Goal: Task Accomplishment & Management: Complete application form

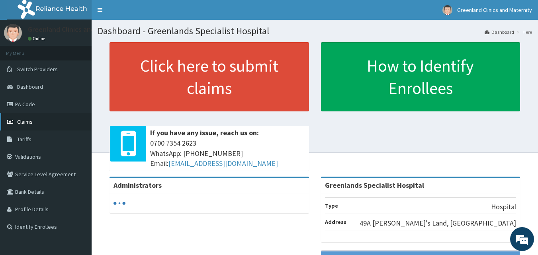
click at [26, 126] on link "Claims" at bounding box center [46, 122] width 92 height 18
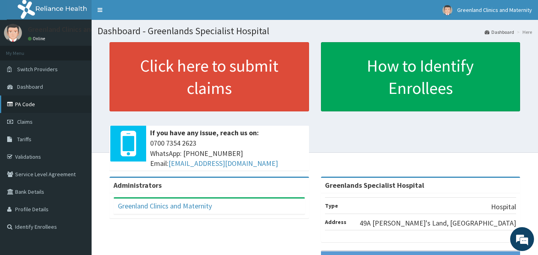
click at [30, 108] on link "PA Code" at bounding box center [46, 105] width 92 height 18
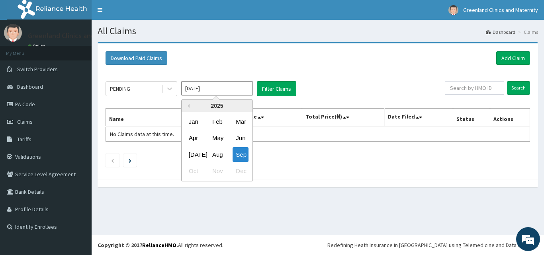
click at [216, 91] on input "[DATE]" at bounding box center [217, 88] width 72 height 14
click at [218, 156] on div "Aug" at bounding box center [217, 154] width 16 height 15
type input "Aug 2025"
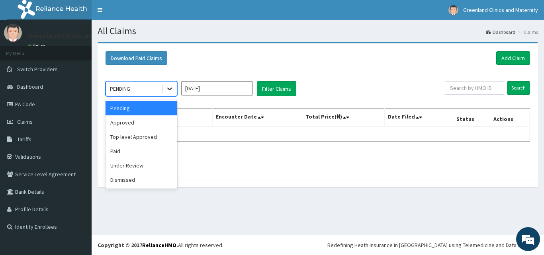
click at [166, 90] on icon at bounding box center [170, 89] width 8 height 8
click at [139, 126] on div "Approved" at bounding box center [142, 123] width 72 height 14
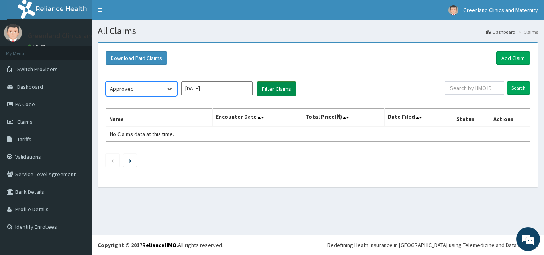
click at [292, 89] on button "Filter Claims" at bounding box center [276, 88] width 39 height 15
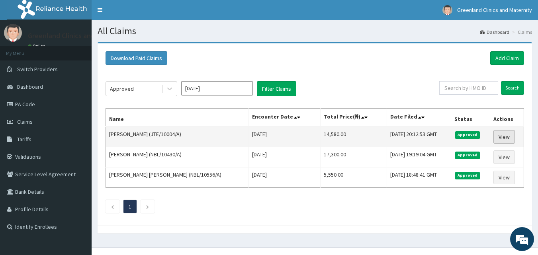
click at [505, 138] on link "View" at bounding box center [505, 137] width 22 height 14
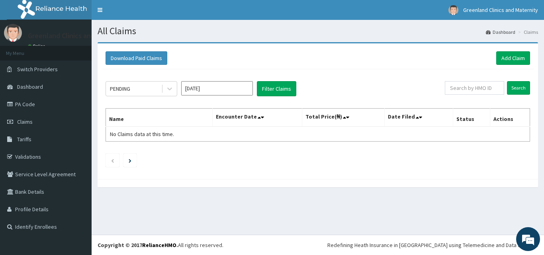
click at [214, 88] on input "[DATE]" at bounding box center [217, 88] width 72 height 14
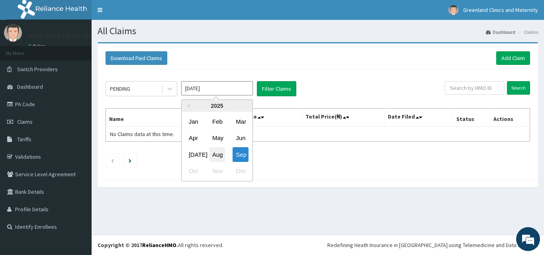
click at [217, 152] on div "Aug" at bounding box center [217, 154] width 16 height 15
type input "Aug 2025"
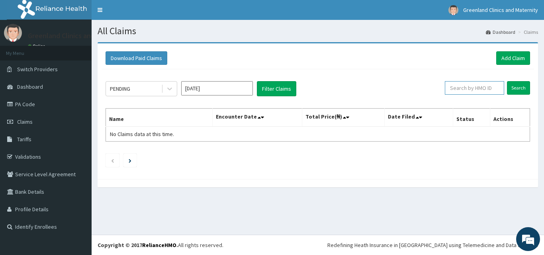
click at [455, 92] on input "text" at bounding box center [474, 88] width 59 height 14
type input "fpk/10138/a"
click at [524, 86] on input "Search" at bounding box center [518, 88] width 23 height 14
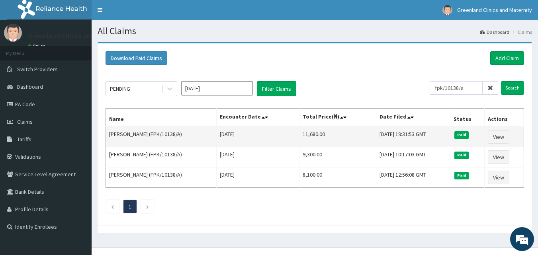
click at [146, 133] on td "[PERSON_NAME] (FPK/10138/A)" at bounding box center [161, 137] width 111 height 21
click at [146, 133] on td "Rhoda Uzorho (FPK/10138/A)" at bounding box center [161, 137] width 111 height 21
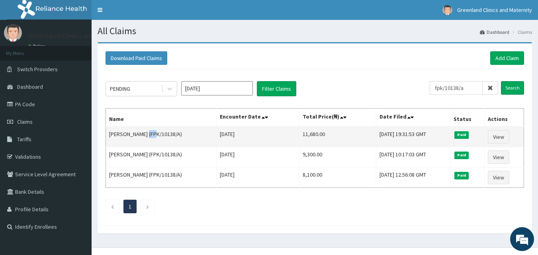
click at [146, 133] on td "Rhoda Uzorho (FPK/10138/A)" at bounding box center [161, 137] width 111 height 21
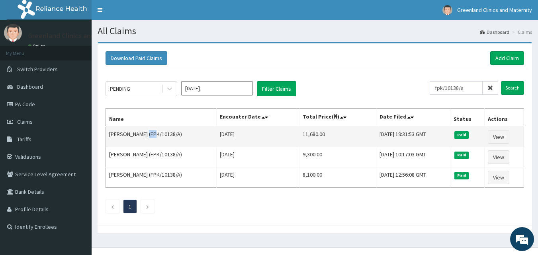
click at [146, 133] on td "Rhoda Uzorho (FPK/10138/A)" at bounding box center [161, 137] width 111 height 21
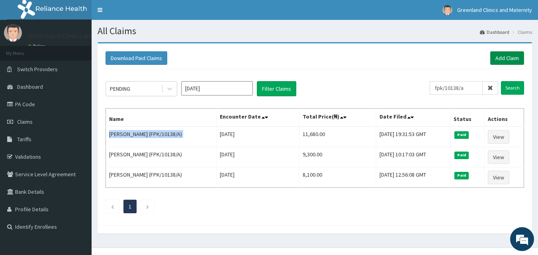
click at [497, 56] on link "Add Claim" at bounding box center [508, 58] width 34 height 14
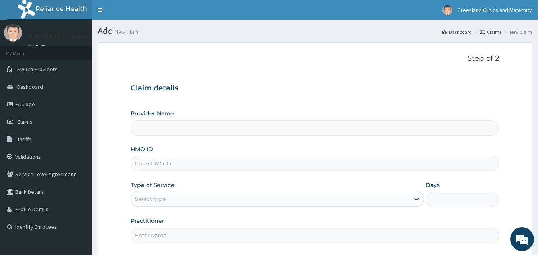
click at [297, 166] on input "HMO ID" at bounding box center [315, 164] width 369 height 16
type input "Greenlands Specialist Hospital"
paste input "[PERSON_NAME] (FPK/10138/A)"
click at [177, 161] on input "[PERSON_NAME] (FPK/10138/A" at bounding box center [315, 164] width 369 height 16
type input "FPK/10138/A"
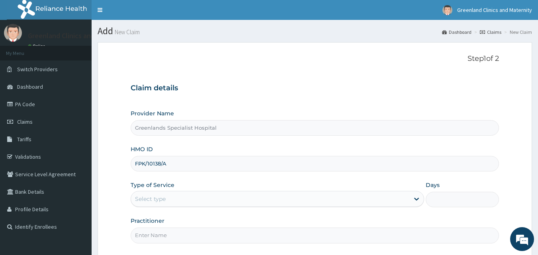
click at [180, 199] on div "Select type" at bounding box center [270, 199] width 279 height 13
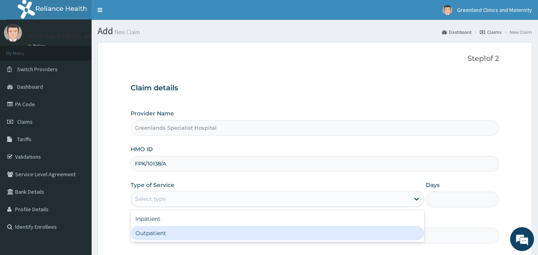
click at [185, 229] on div "Outpatient" at bounding box center [278, 233] width 294 height 14
type input "1"
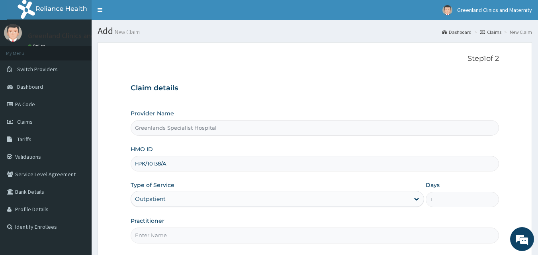
click at [183, 218] on div "Practitioner" at bounding box center [315, 230] width 369 height 26
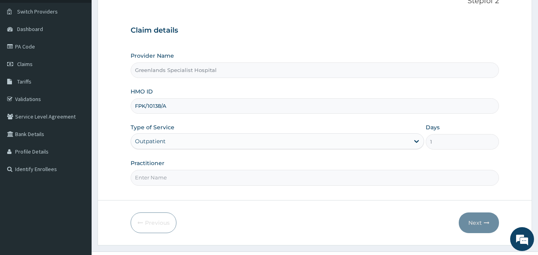
scroll to position [75, 0]
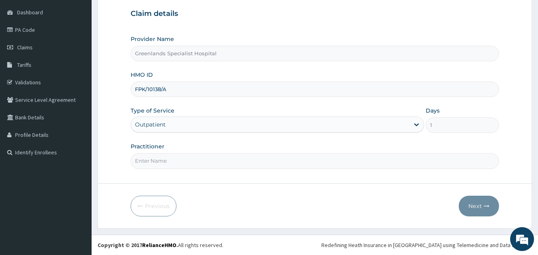
click at [215, 158] on input "Practitioner" at bounding box center [315, 161] width 369 height 16
type input "KOFA"
click at [478, 204] on button "Next" at bounding box center [479, 206] width 40 height 21
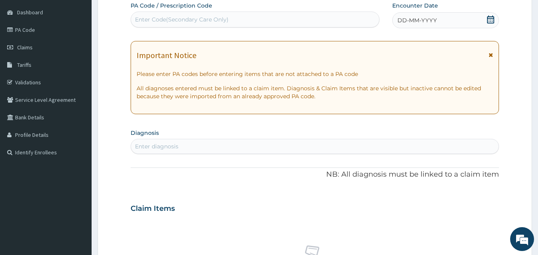
click at [493, 18] on icon at bounding box center [491, 20] width 8 height 8
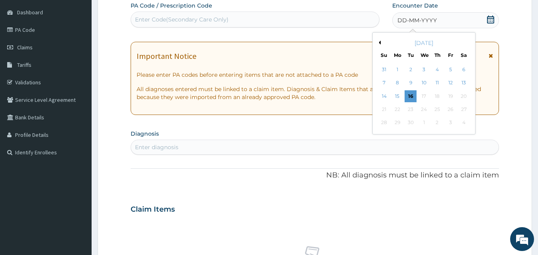
click at [380, 41] on button "Previous Month" at bounding box center [379, 43] width 4 height 4
click at [464, 97] on div "16" at bounding box center [464, 96] width 12 height 12
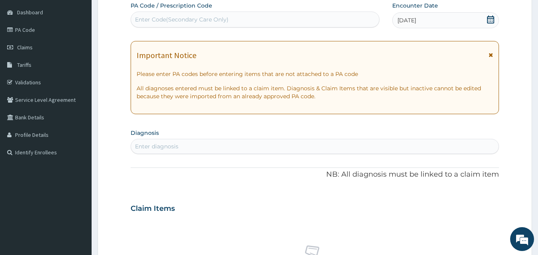
click at [389, 120] on div "PA Code / Prescription Code Enter Code(Secondary Care Only) Encounter Date 16-0…" at bounding box center [315, 208] width 369 height 413
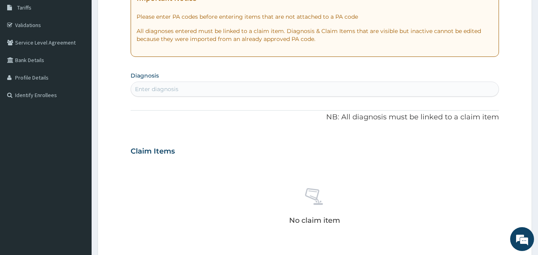
scroll to position [138, 0]
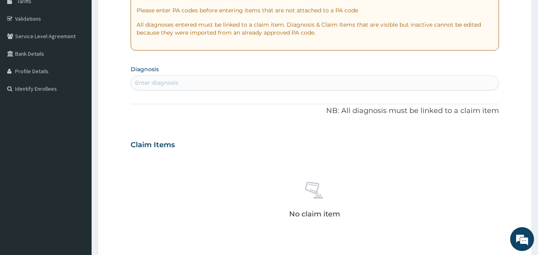
click at [350, 77] on div "Enter diagnosis" at bounding box center [315, 83] width 368 height 13
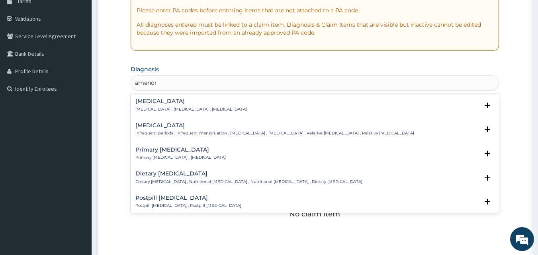
type input "amenorr"
click at [226, 103] on h4 "Amenorrhea" at bounding box center [192, 101] width 112 height 6
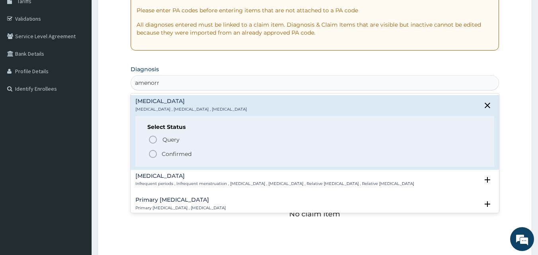
click at [170, 155] on p "Confirmed" at bounding box center [177, 154] width 30 height 8
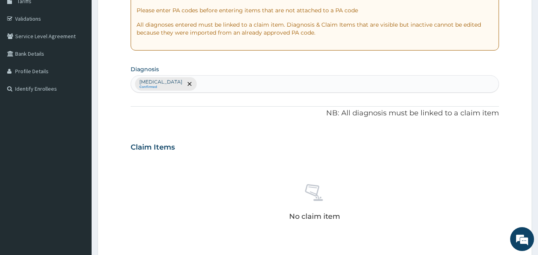
click at [205, 167] on div "No claim item" at bounding box center [315, 204] width 369 height 92
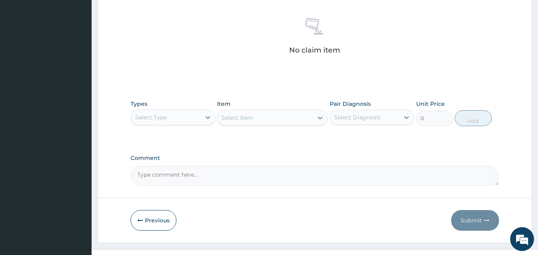
scroll to position [319, 0]
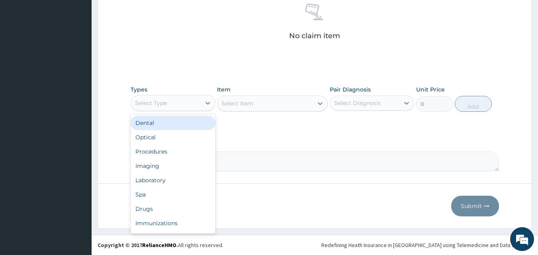
click at [197, 105] on div "Select Type" at bounding box center [166, 103] width 70 height 13
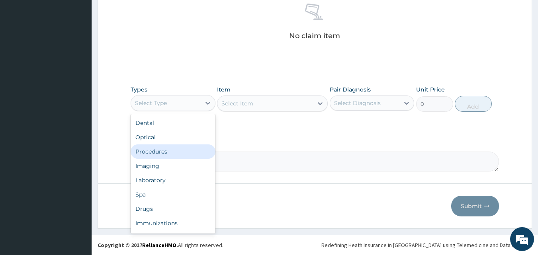
click at [176, 145] on div "Procedures" at bounding box center [173, 152] width 85 height 14
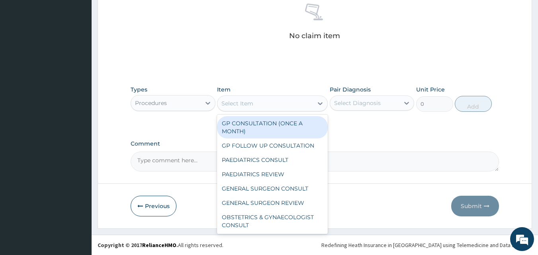
click at [242, 107] on div "Select Item" at bounding box center [238, 104] width 32 height 8
click at [243, 121] on div "GP CONSULTATION (ONCE A MONTH)" at bounding box center [272, 127] width 111 height 22
type input "2000"
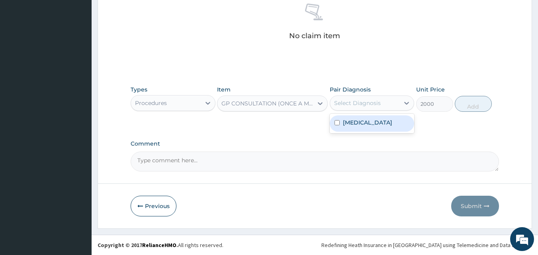
click at [352, 105] on div "Select Diagnosis" at bounding box center [357, 103] width 47 height 8
click at [358, 121] on label "Amenorrhea" at bounding box center [367, 123] width 49 height 8
checkbox input "true"
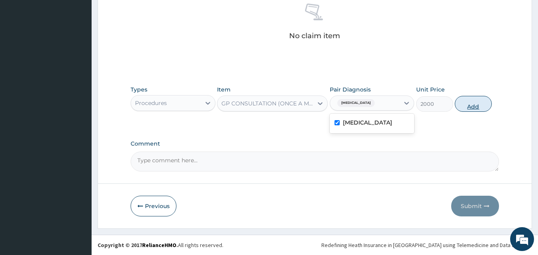
click at [470, 108] on button "Add" at bounding box center [473, 104] width 37 height 16
type input "0"
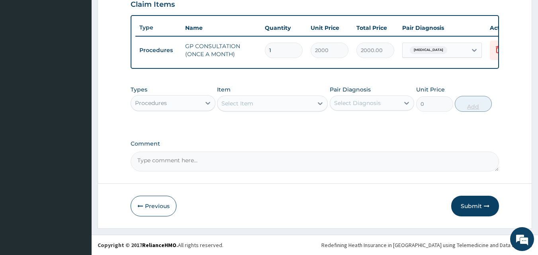
scroll to position [287, 0]
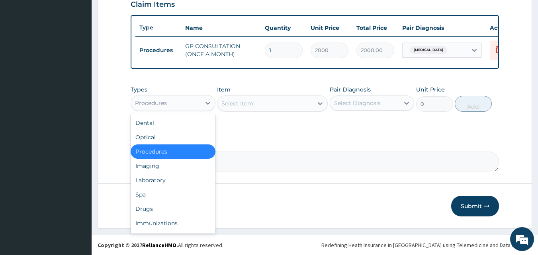
click at [177, 106] on div "Procedures" at bounding box center [166, 103] width 70 height 13
click at [170, 180] on div "Laboratory" at bounding box center [173, 180] width 85 height 14
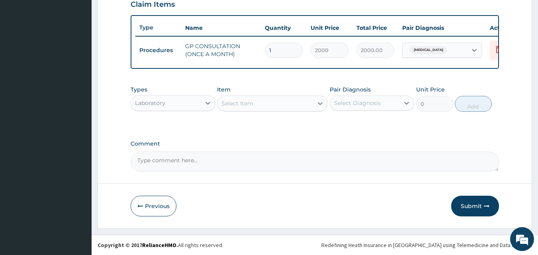
click at [199, 159] on textarea "Comment" at bounding box center [315, 162] width 369 height 20
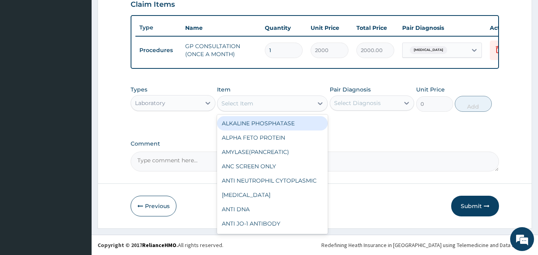
click at [258, 106] on div "Select Item" at bounding box center [266, 103] width 96 height 13
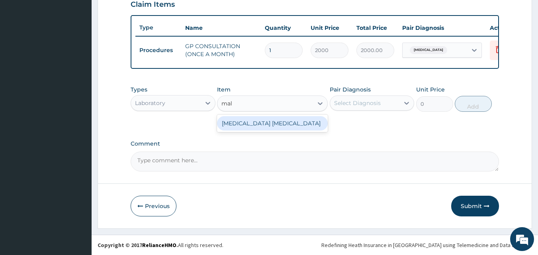
type input "mala"
click at [265, 125] on div "MALARIA PARASITE" at bounding box center [272, 123] width 111 height 14
type input "1000"
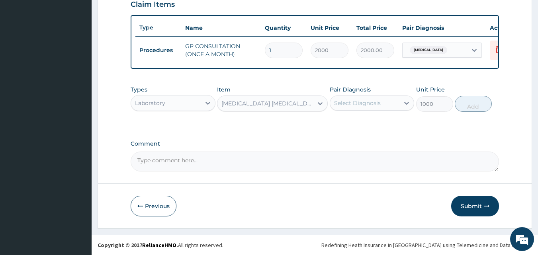
click at [336, 97] on div "Select Diagnosis" at bounding box center [365, 103] width 70 height 13
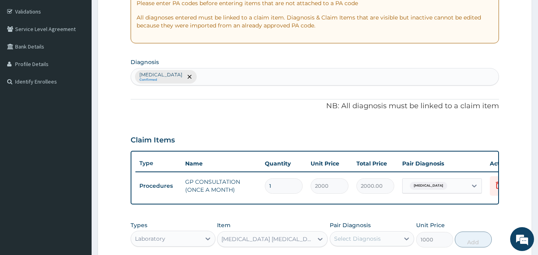
scroll to position [144, 0]
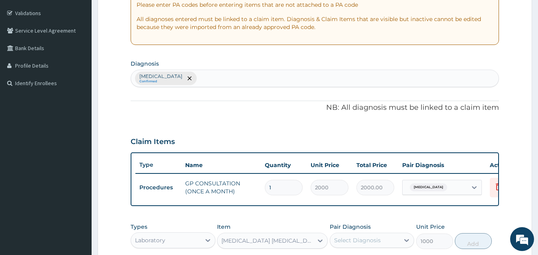
click at [391, 79] on div "Amenorrhea Confirmed" at bounding box center [315, 78] width 368 height 17
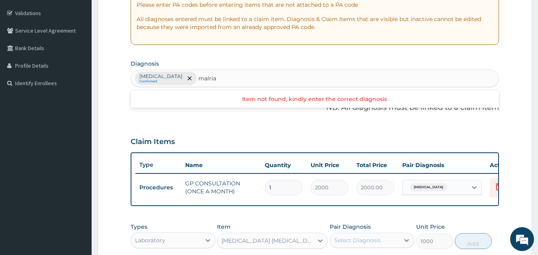
click at [198, 78] on input "malria" at bounding box center [207, 79] width 18 height 8
type input "malaria"
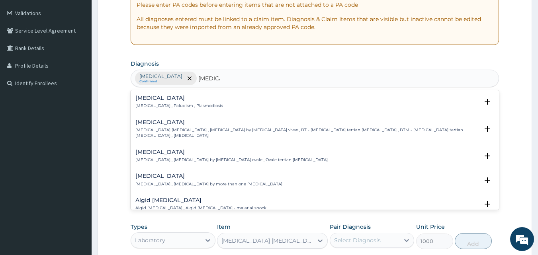
click at [185, 94] on div "Malaria Malaria , Paludism , Plasmodiosis Select Status Query Query covers susp…" at bounding box center [315, 104] width 369 height 24
click at [156, 100] on h4 "Malaria" at bounding box center [180, 98] width 88 height 6
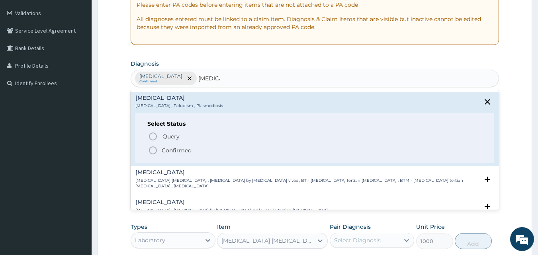
click at [167, 152] on p "Confirmed" at bounding box center [177, 151] width 30 height 8
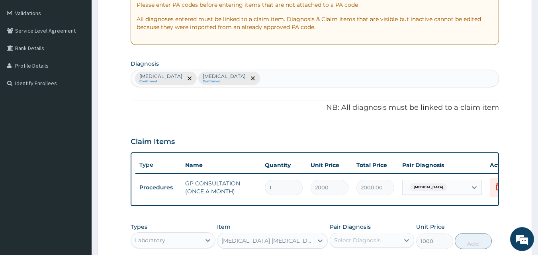
click at [213, 136] on div "Claim Items" at bounding box center [315, 140] width 369 height 21
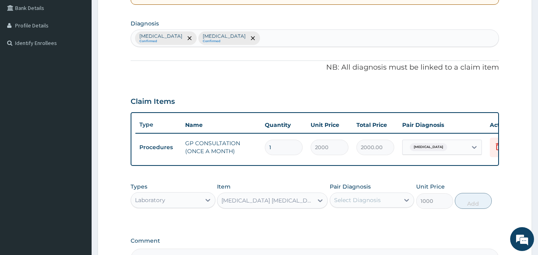
scroll to position [287, 0]
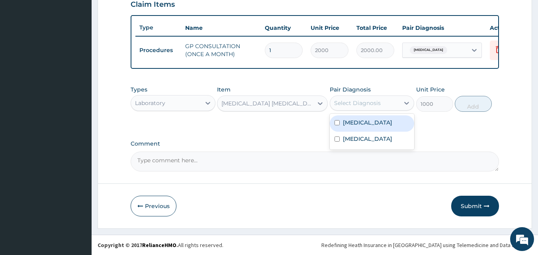
click at [372, 102] on div "Select Diagnosis" at bounding box center [357, 103] width 47 height 8
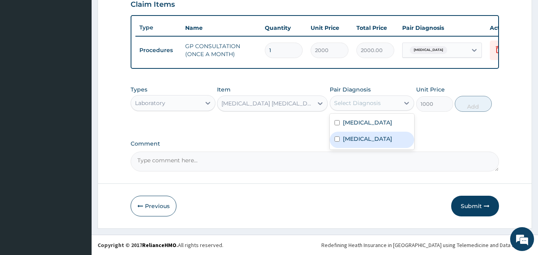
click at [376, 142] on div "Malaria" at bounding box center [372, 140] width 85 height 16
checkbox input "true"
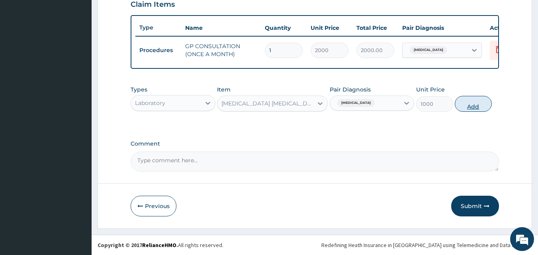
click at [473, 108] on button "Add" at bounding box center [473, 104] width 37 height 16
type input "0"
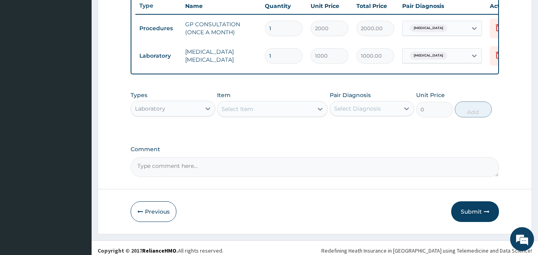
scroll to position [315, 0]
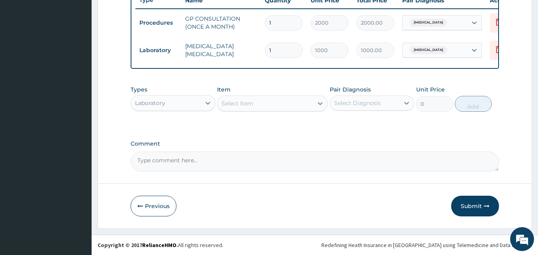
click at [236, 107] on div "Select Item" at bounding box center [238, 104] width 32 height 8
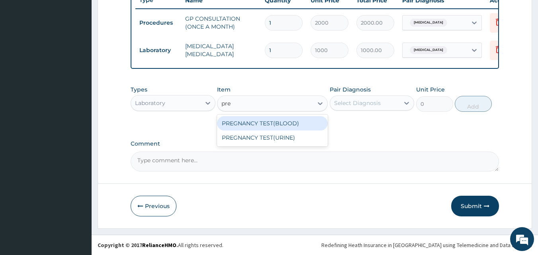
type input "preg"
click at [240, 116] on div "PREGNANCY TEST(BLOOD)" at bounding box center [272, 123] width 111 height 14
type input "1000"
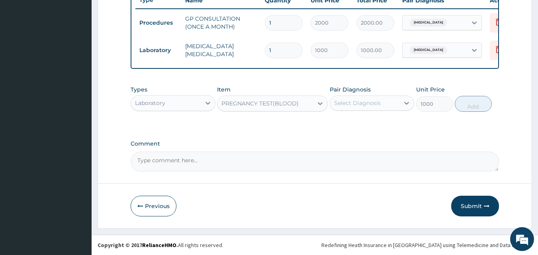
click at [366, 104] on div "Select Diagnosis" at bounding box center [357, 103] width 47 height 8
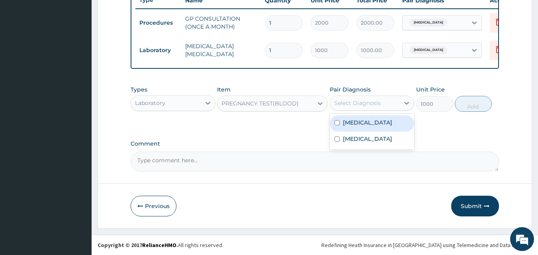
click at [369, 120] on label "Amenorrhea" at bounding box center [367, 123] width 49 height 8
checkbox input "true"
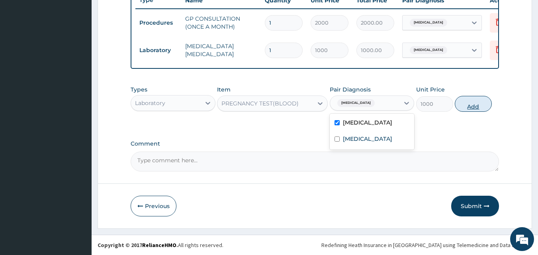
click at [469, 104] on button "Add" at bounding box center [473, 104] width 37 height 16
type input "0"
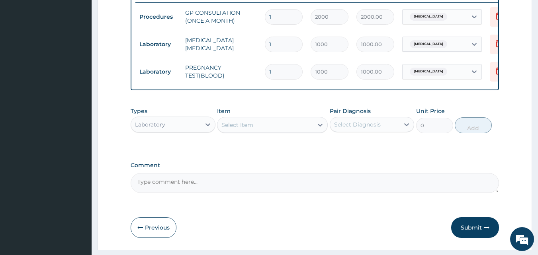
click at [239, 128] on div "Select Item" at bounding box center [238, 125] width 32 height 8
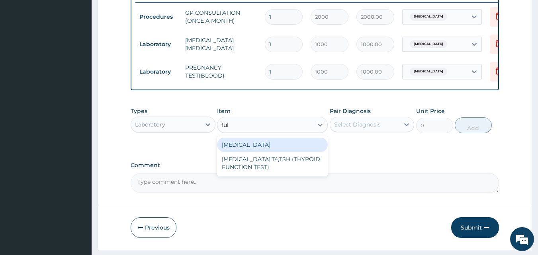
type input "full"
click at [245, 152] on div "FULL BLOOD COUNT" at bounding box center [272, 145] width 111 height 14
type input "1500"
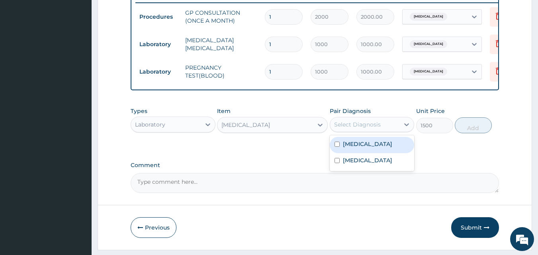
click at [394, 127] on div "Select Diagnosis" at bounding box center [365, 124] width 70 height 13
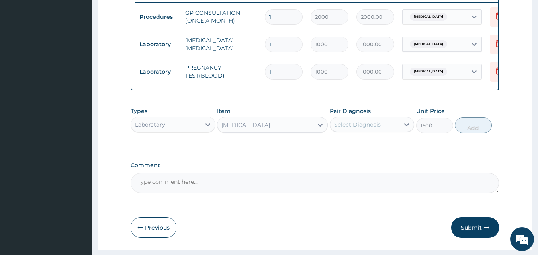
click at [385, 110] on div "Types Laboratory Item FULL BLOOD COUNT Pair Diagnosis Select Diagnosis Unit Pri…" at bounding box center [315, 120] width 369 height 34
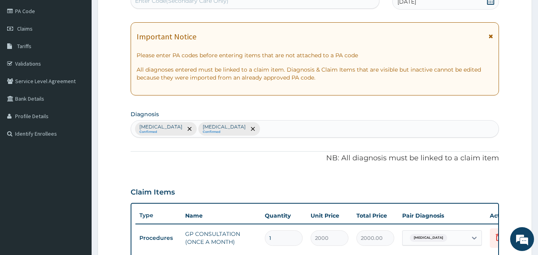
scroll to position [92, 0]
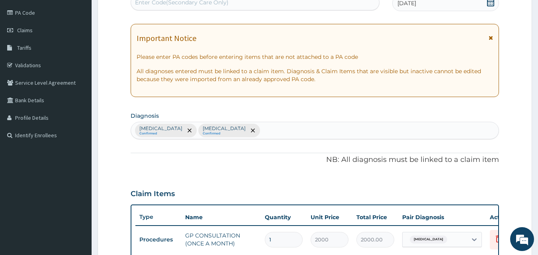
click at [358, 132] on div "Amenorrhea Confirmed Malaria Confirmed" at bounding box center [315, 130] width 368 height 17
type input "sep"
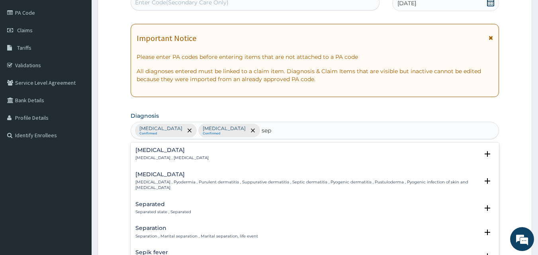
click at [141, 153] on h4 "Sepsis" at bounding box center [172, 150] width 73 height 6
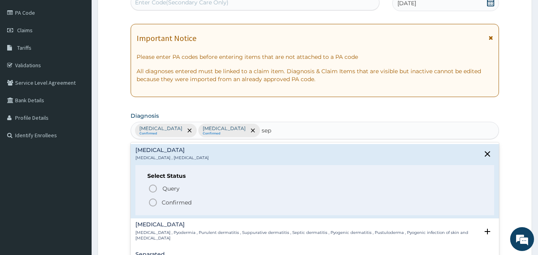
click at [175, 204] on p "Confirmed" at bounding box center [177, 203] width 30 height 8
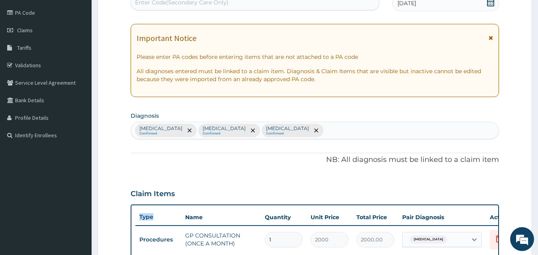
click at [175, 205] on div "Type Name Quantity Unit Price Total Price Pair Diagnosis Actions Procedures GP …" at bounding box center [315, 259] width 369 height 109
click at [195, 169] on div "PA Code / Prescription Code Enter Code(Secondary Care Only) Encounter Date 16-0…" at bounding box center [315, 200] width 369 height 432
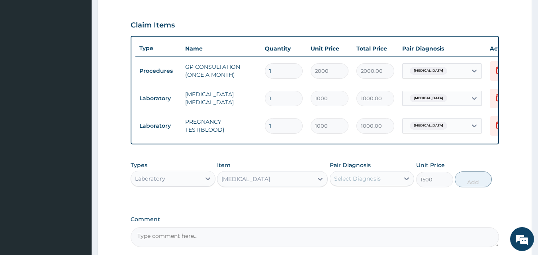
scroll to position [299, 0]
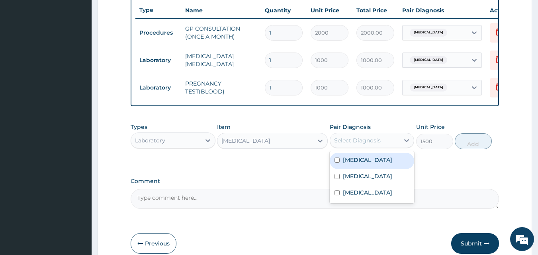
click at [348, 145] on div "Select Diagnosis" at bounding box center [357, 141] width 47 height 8
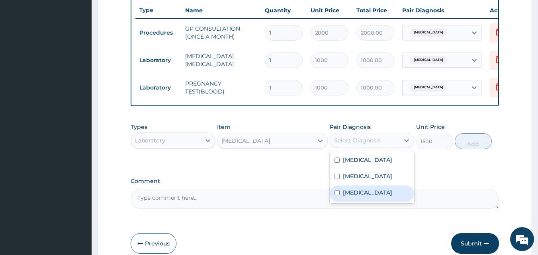
click at [356, 197] on label "Sepsis" at bounding box center [367, 193] width 49 height 8
checkbox input "true"
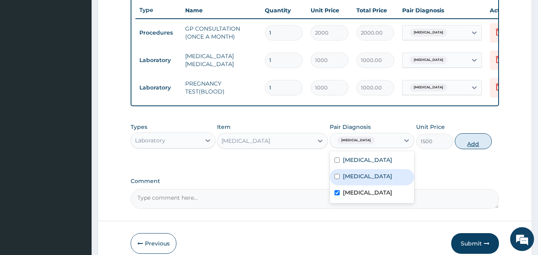
click at [481, 143] on button "Add" at bounding box center [473, 142] width 37 height 16
type input "0"
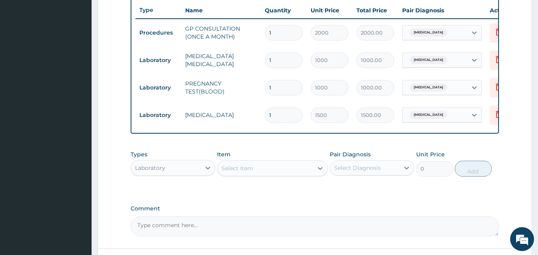
click at [391, 208] on div "PA Code / Prescription Code Enter Code(Secondary Care Only) Encounter Date 16-0…" at bounding box center [315, 7] width 369 height 460
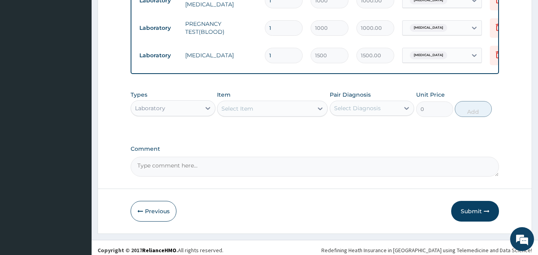
scroll to position [370, 0]
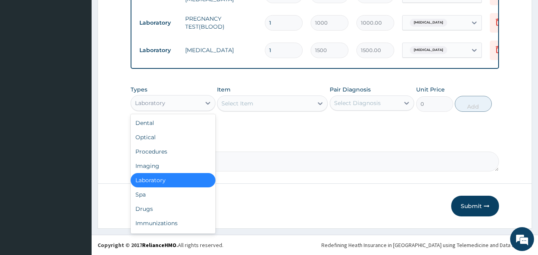
click at [182, 99] on div "Laboratory" at bounding box center [166, 103] width 70 height 13
click at [181, 206] on div "Drugs" at bounding box center [173, 209] width 85 height 14
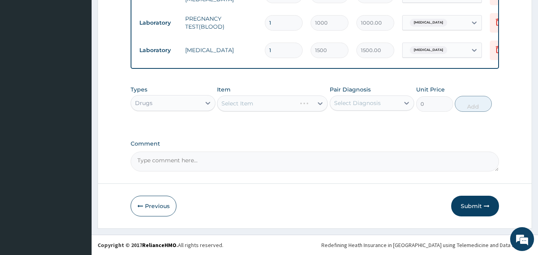
click at [236, 102] on div "Select Item" at bounding box center [272, 104] width 111 height 16
click at [255, 102] on div "Select Item" at bounding box center [266, 103] width 96 height 13
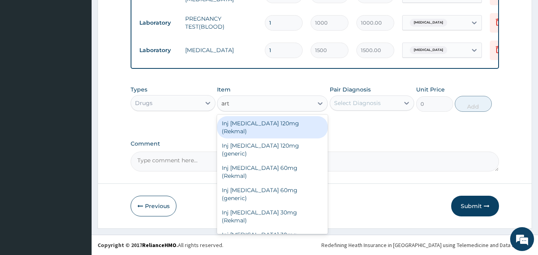
type input "arte"
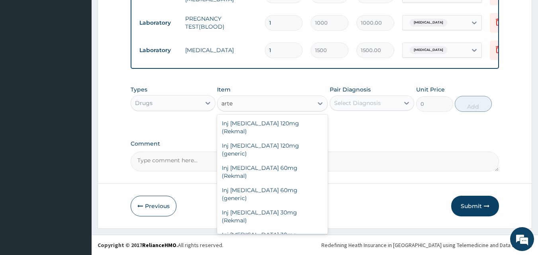
click at [263, 250] on div "Inj α-β Arteether 150mg/2ml" at bounding box center [272, 257] width 111 height 14
type input "700"
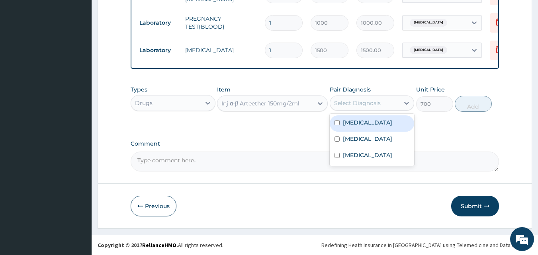
click at [355, 106] on div "Select Diagnosis" at bounding box center [357, 103] width 47 height 8
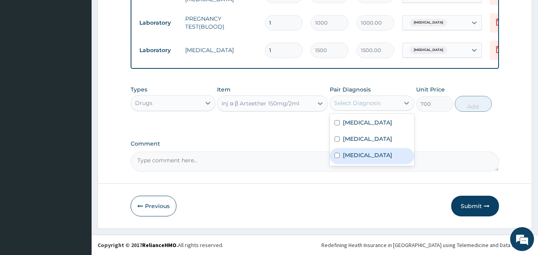
click at [354, 151] on label "Sepsis" at bounding box center [367, 155] width 49 height 8
checkbox input "true"
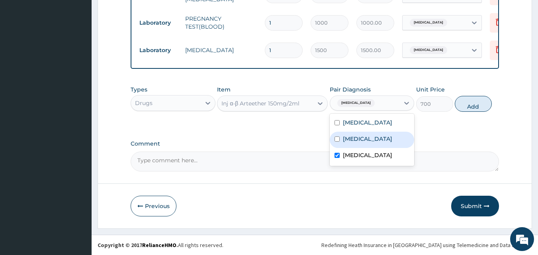
click at [362, 141] on label "Malaria" at bounding box center [367, 139] width 49 height 8
checkbox input "true"
click at [365, 154] on div "Sepsis" at bounding box center [372, 156] width 85 height 16
checkbox input "false"
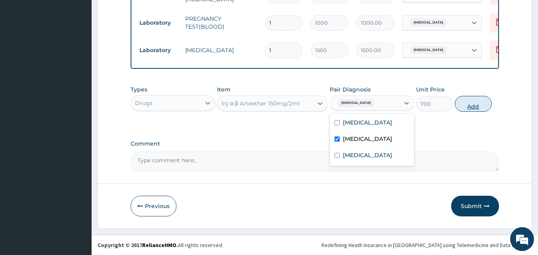
click at [469, 103] on button "Add" at bounding box center [473, 104] width 37 height 16
type input "0"
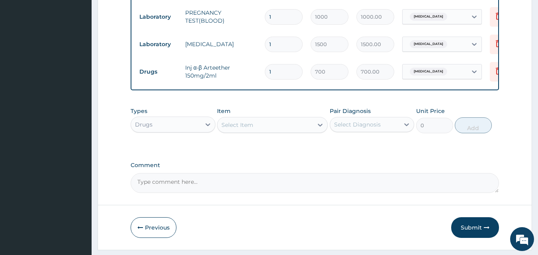
type input "0.00"
type input "3"
type input "2100.00"
type input "3"
click at [277, 43] on input "1" at bounding box center [284, 45] width 38 height 16
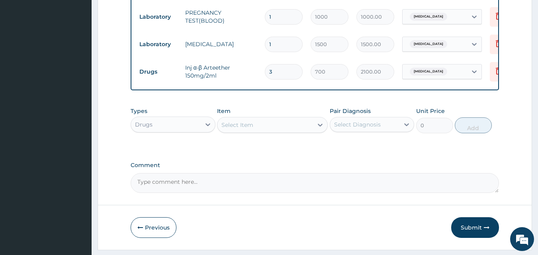
click at [241, 129] on div "Select Item" at bounding box center [238, 125] width 32 height 8
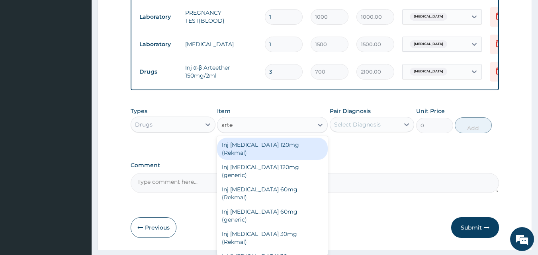
type input "artem"
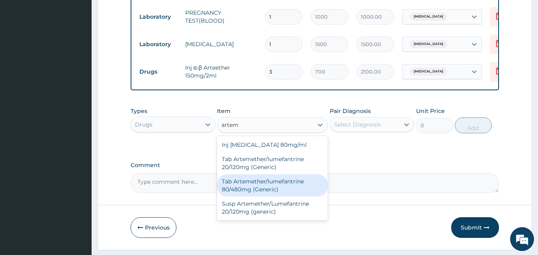
click at [256, 185] on div "Tab Artemether/lumefantrine 80/480mg (Generic)" at bounding box center [272, 186] width 111 height 22
type input "200"
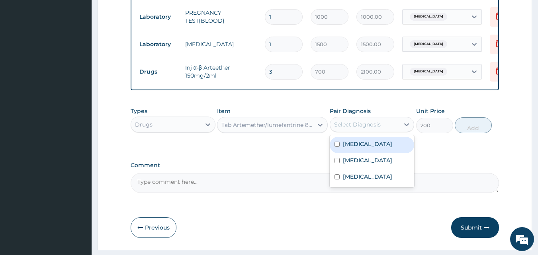
click at [353, 129] on div "Select Diagnosis" at bounding box center [357, 125] width 47 height 8
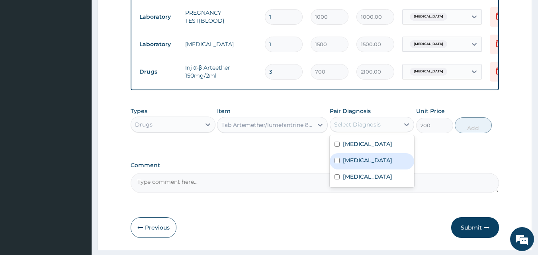
click at [356, 165] on label "Malaria" at bounding box center [367, 161] width 49 height 8
checkbox input "true"
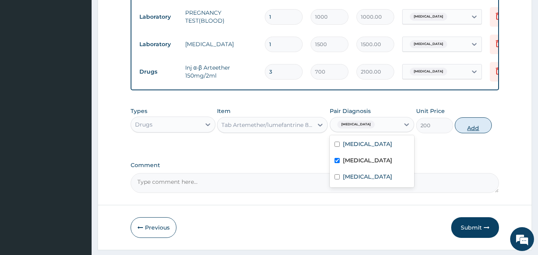
click at [473, 134] on button "Add" at bounding box center [473, 126] width 37 height 16
type input "0"
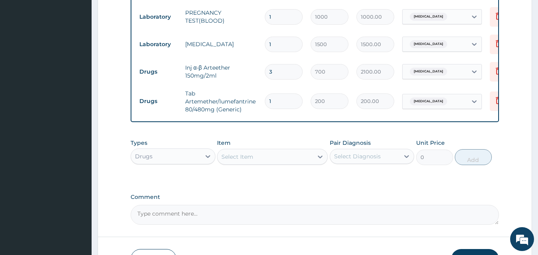
type input "0.00"
type input "6"
type input "1200.00"
type input "6"
click at [253, 161] on div "Select Item" at bounding box center [238, 157] width 32 height 8
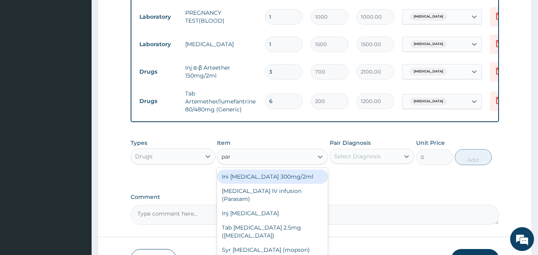
type input "para"
click at [255, 181] on div "Ini Paracetamol 300mg/2ml" at bounding box center [272, 177] width 111 height 14
type input "200"
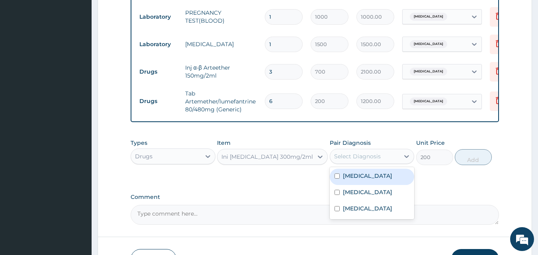
click at [371, 159] on div "Select Diagnosis" at bounding box center [357, 157] width 47 height 8
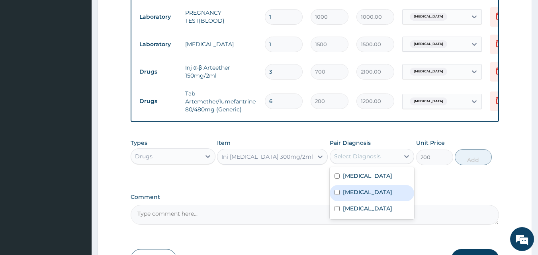
click at [366, 192] on div "Malaria" at bounding box center [372, 193] width 85 height 16
checkbox input "true"
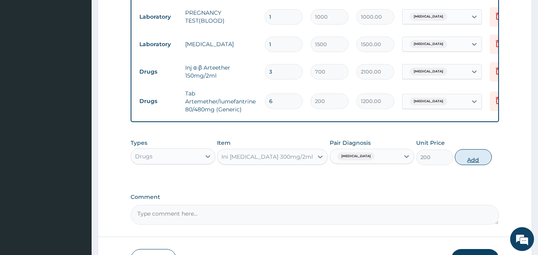
click at [475, 165] on button "Add" at bounding box center [473, 157] width 37 height 16
type input "0"
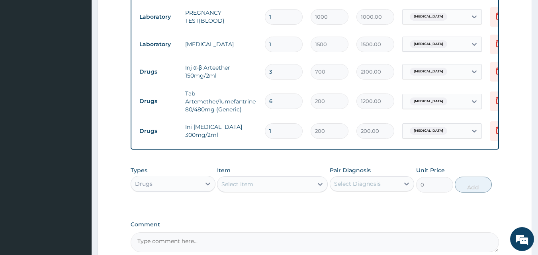
type input "0.00"
type input "2"
type input "400.00"
type input "2"
click at [236, 170] on div "Types Drugs Item Select Item Pair Diagnosis Select Diagnosis Unit Price 0 Add" at bounding box center [315, 180] width 369 height 34
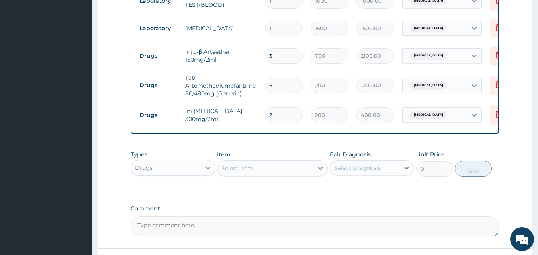
scroll to position [402, 0]
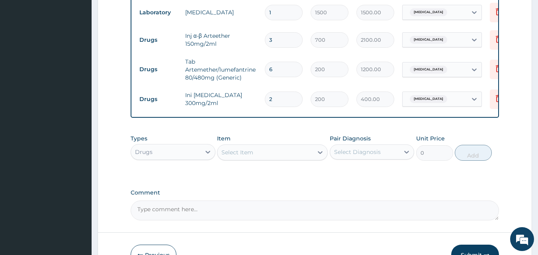
click at [258, 155] on div "Select Item" at bounding box center [266, 152] width 96 height 13
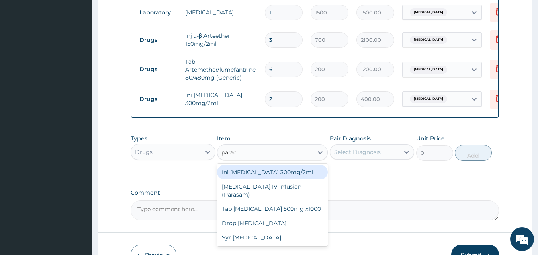
type input "parace"
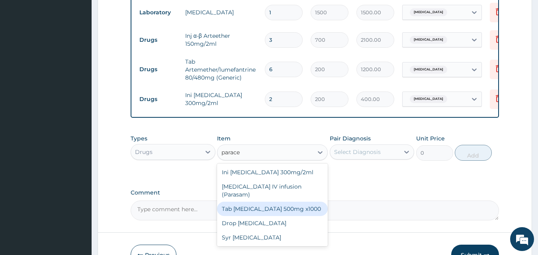
click at [255, 207] on div "Tab Paracetamol 500mg x1000" at bounding box center [272, 209] width 111 height 14
type input "10"
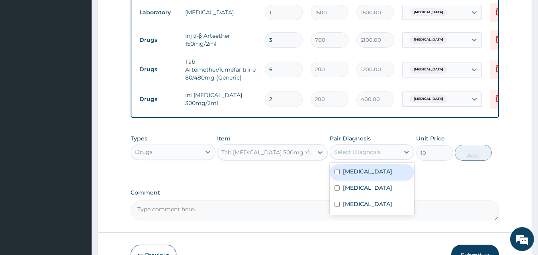
click at [360, 156] on div "Select Diagnosis" at bounding box center [357, 152] width 47 height 8
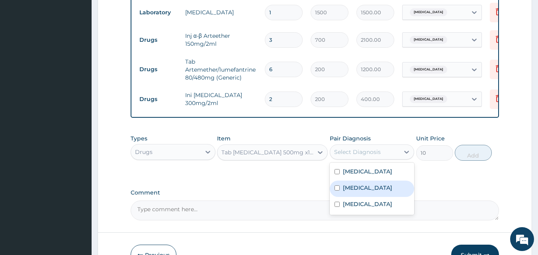
click at [365, 189] on div "Malaria" at bounding box center [372, 189] width 85 height 16
checkbox input "true"
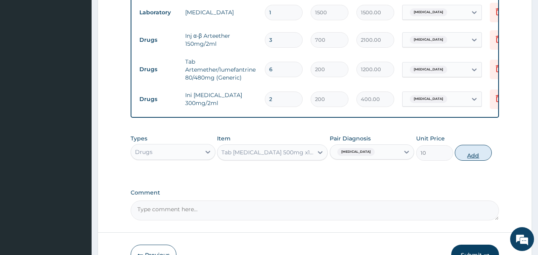
click at [473, 161] on button "Add" at bounding box center [473, 153] width 37 height 16
type input "0"
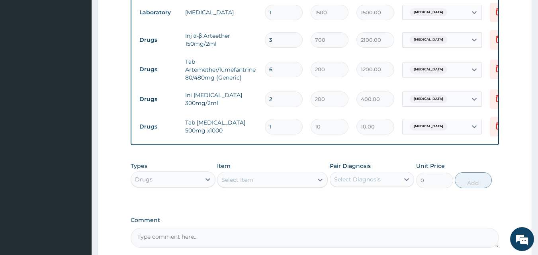
type input "0.00"
type input "3"
type input "30.00"
type input "30"
type input "300.00"
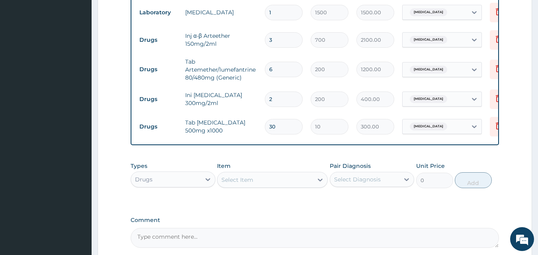
type input "30"
click at [235, 184] on div "Select Item" at bounding box center [238, 180] width 32 height 8
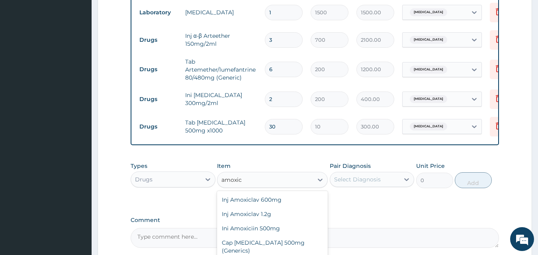
type input "amoxic"
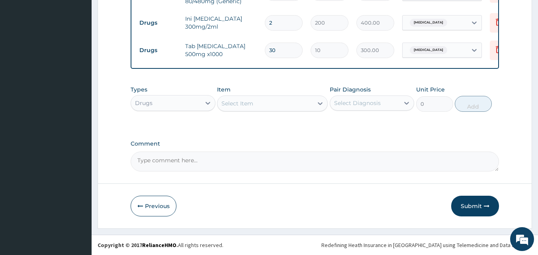
click at [269, 98] on div "Select Item" at bounding box center [266, 103] width 96 height 13
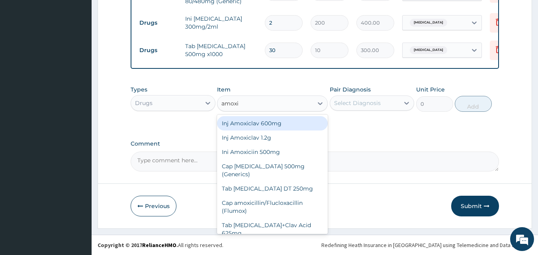
type input "amox"
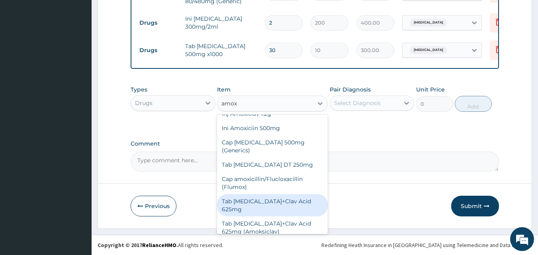
scroll to position [43, 0]
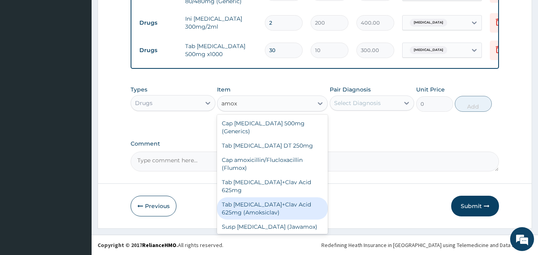
click at [271, 198] on div "Tab Amoxicillin+Clav Acid 625mg (Amoksiclav)" at bounding box center [272, 209] width 111 height 22
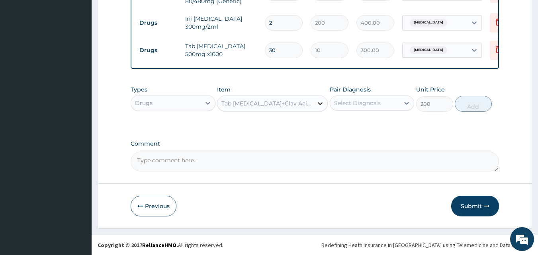
click at [316, 104] on div at bounding box center [320, 103] width 14 height 14
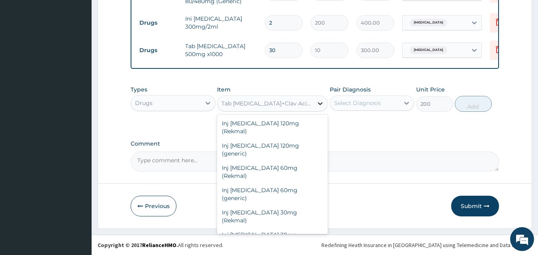
scroll to position [2402, 0]
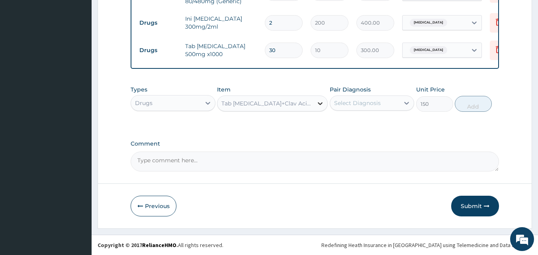
click at [320, 100] on icon at bounding box center [320, 104] width 8 height 8
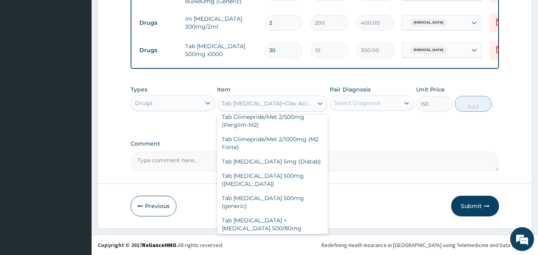
scroll to position [2393, 0]
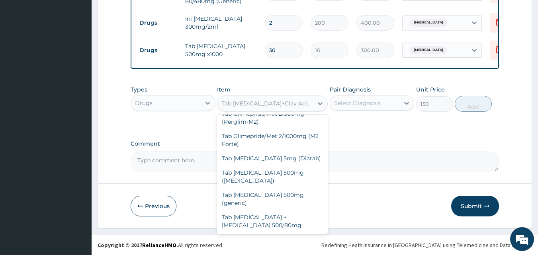
type input "200"
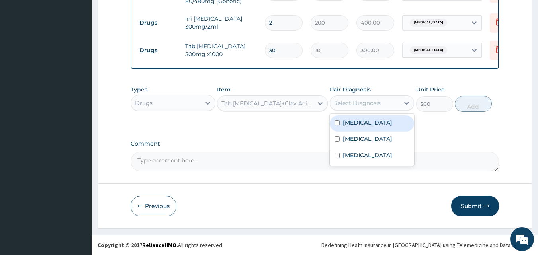
click at [380, 104] on div "Select Diagnosis" at bounding box center [365, 103] width 70 height 13
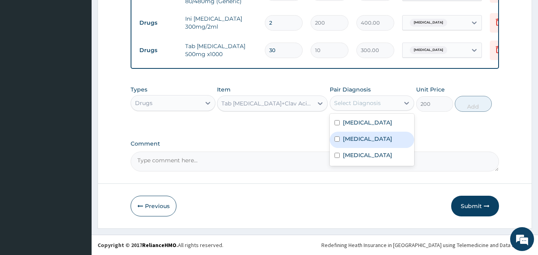
click at [367, 132] on div "Malaria" at bounding box center [372, 140] width 85 height 16
checkbox input "true"
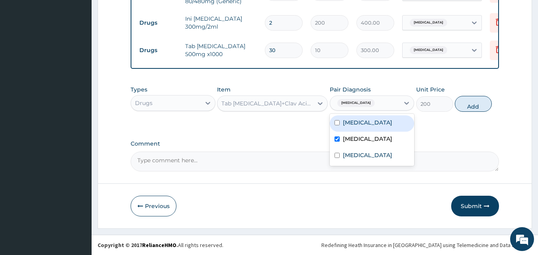
click at [368, 126] on label "Amenorrhea" at bounding box center [367, 123] width 49 height 8
checkbox input "true"
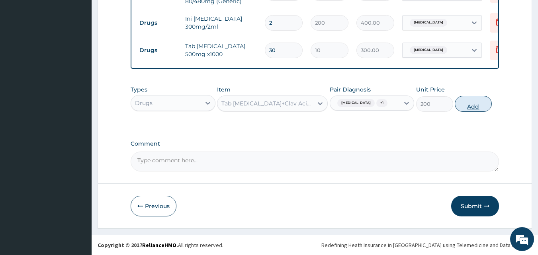
click at [487, 105] on button "Add" at bounding box center [473, 104] width 37 height 16
type input "0"
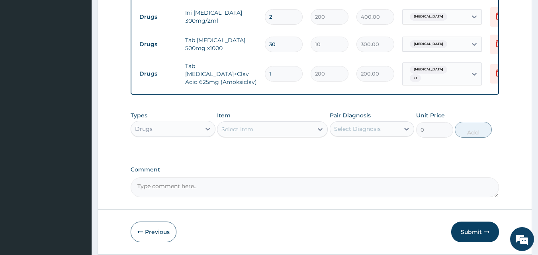
type input "10"
type input "2000.00"
type input "10"
click at [259, 126] on div "Select Item" at bounding box center [266, 129] width 96 height 13
click at [282, 111] on div "Types Drugs Item Select Item Pair Diagnosis Select Diagnosis Unit Price 0 Add" at bounding box center [315, 125] width 369 height 34
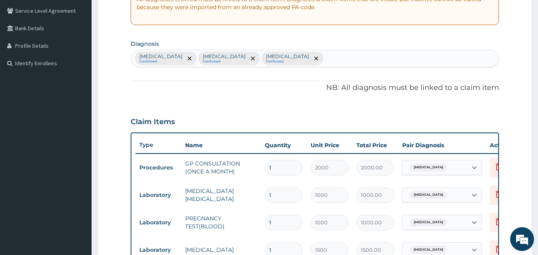
scroll to position [134, 0]
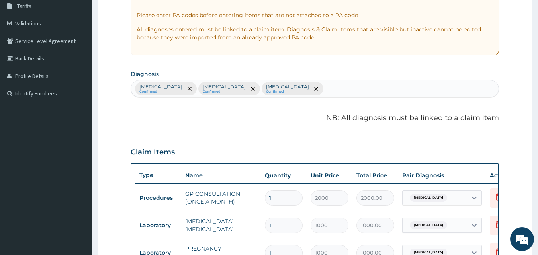
click at [267, 148] on div "Claim Items" at bounding box center [315, 150] width 369 height 21
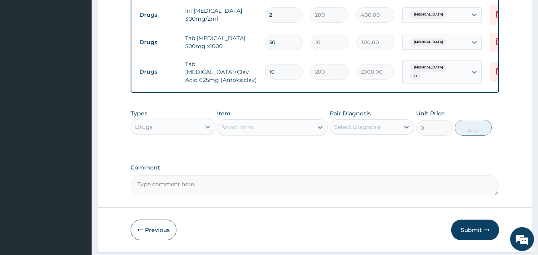
scroll to position [512, 0]
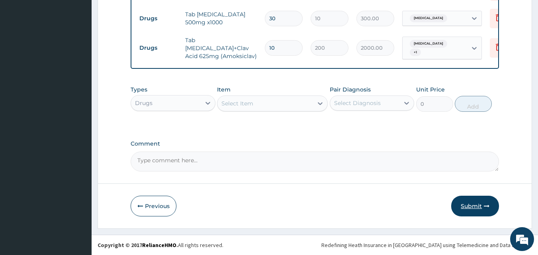
click at [486, 202] on button "Submit" at bounding box center [476, 206] width 48 height 21
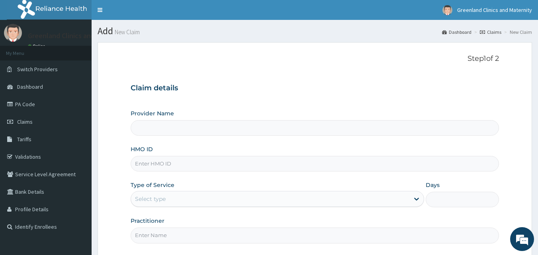
scroll to position [75, 0]
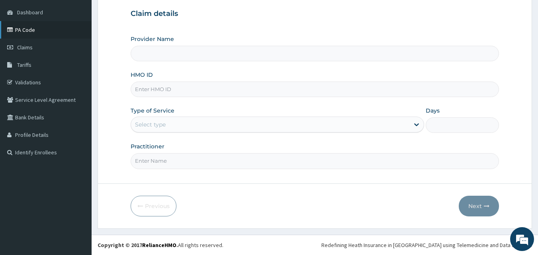
click at [35, 29] on link "PA Code" at bounding box center [46, 30] width 92 height 18
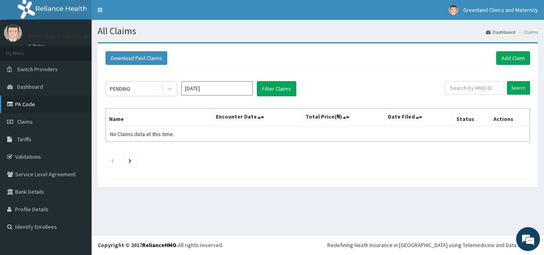
click at [33, 105] on link "PA Code" at bounding box center [46, 105] width 92 height 18
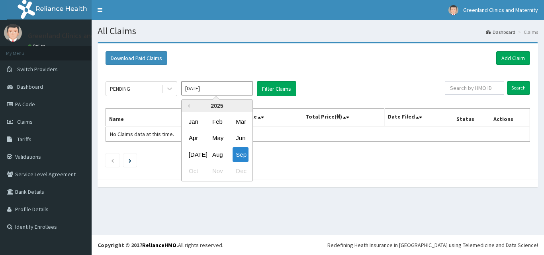
click at [212, 88] on input "Sep 2025" at bounding box center [217, 88] width 72 height 14
click at [214, 151] on div "Aug" at bounding box center [217, 154] width 16 height 15
type input "Aug 2025"
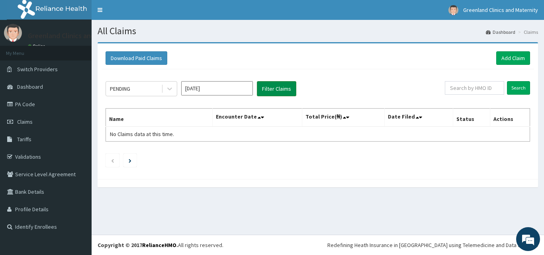
click at [280, 91] on button "Filter Claims" at bounding box center [276, 88] width 39 height 15
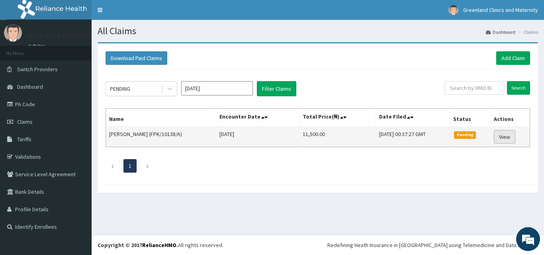
click at [512, 137] on link "View" at bounding box center [505, 137] width 22 height 14
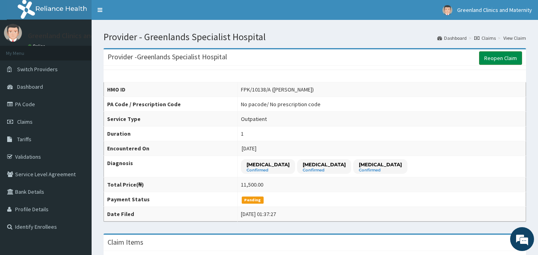
click at [506, 57] on link "Reopen Claim" at bounding box center [501, 58] width 43 height 14
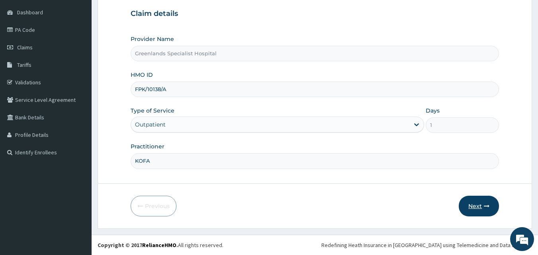
click at [473, 205] on button "Next" at bounding box center [479, 206] width 40 height 21
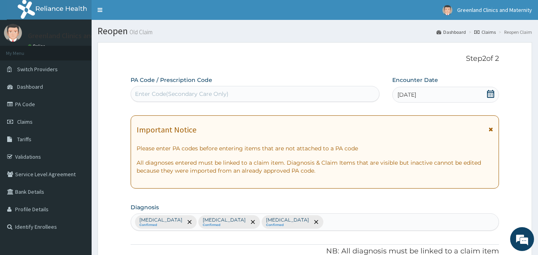
click at [254, 92] on div "Enter Code(Secondary Care Only)" at bounding box center [255, 94] width 249 height 13
paste input "PA/020CE4"
type input "PA/020CE4"
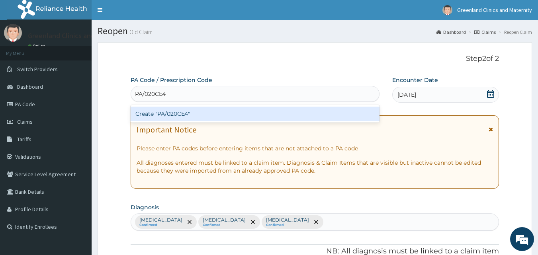
click at [228, 110] on div "Create "PA/020CE4"" at bounding box center [256, 114] width 250 height 14
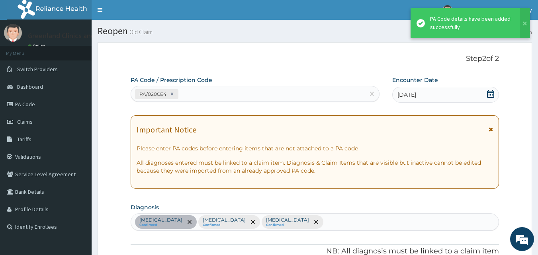
scroll to position [456, 0]
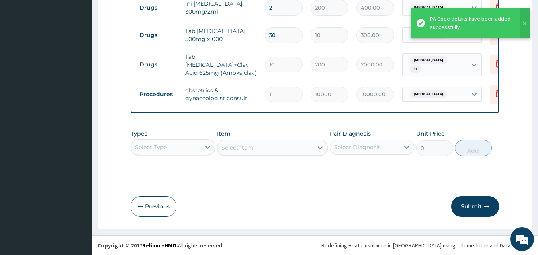
scroll to position [495, 0]
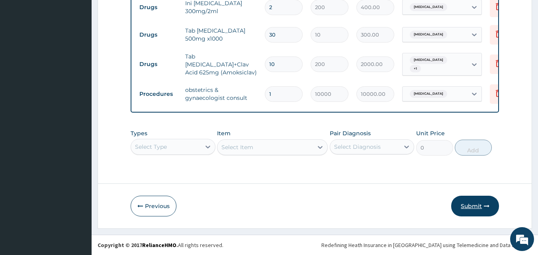
click at [485, 204] on icon "button" at bounding box center [487, 207] width 6 height 6
